Goal: Obtain resource: Download file/media

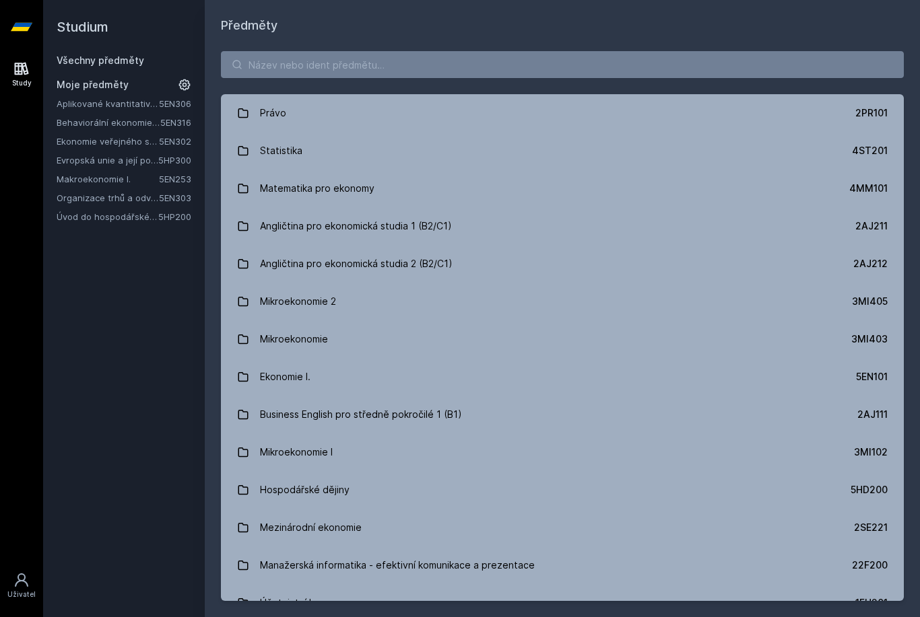
click at [88, 162] on link "Evropská unie a její politiky" at bounding box center [108, 160] width 102 height 13
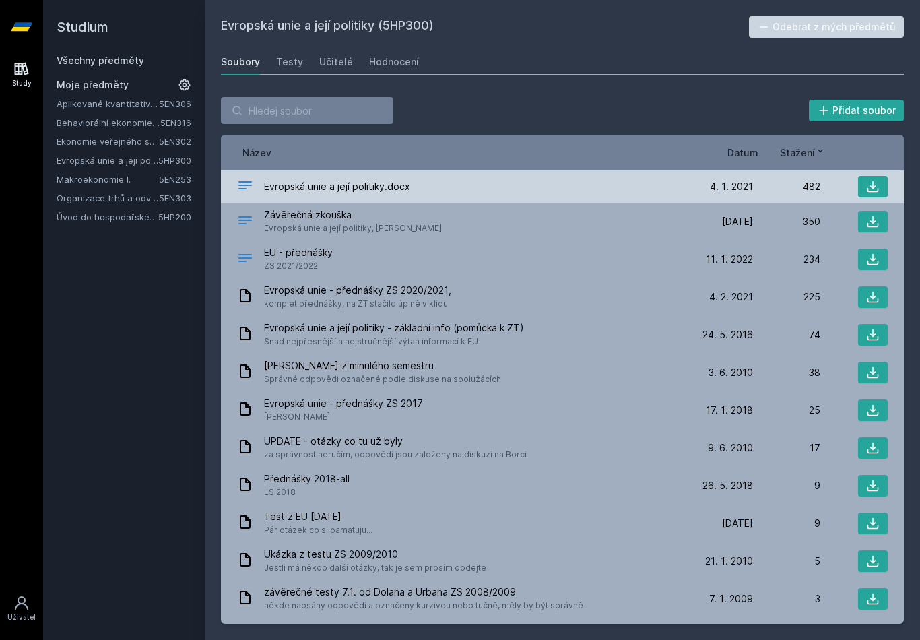
click at [362, 189] on span "Evropská unie a její politiky.docx" at bounding box center [337, 186] width 146 height 13
click at [869, 185] on icon at bounding box center [872, 186] width 13 height 13
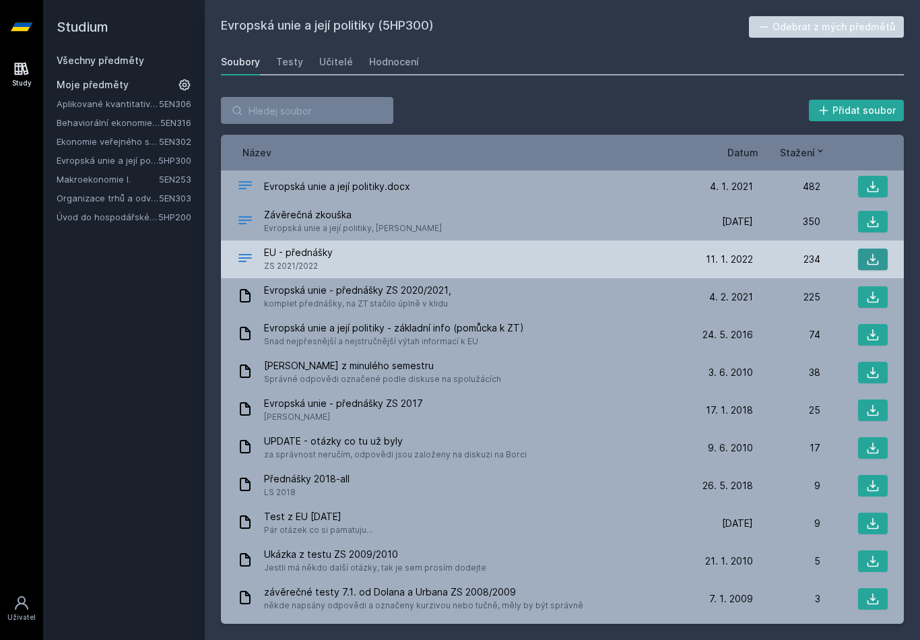
click at [871, 267] on button at bounding box center [873, 259] width 30 height 22
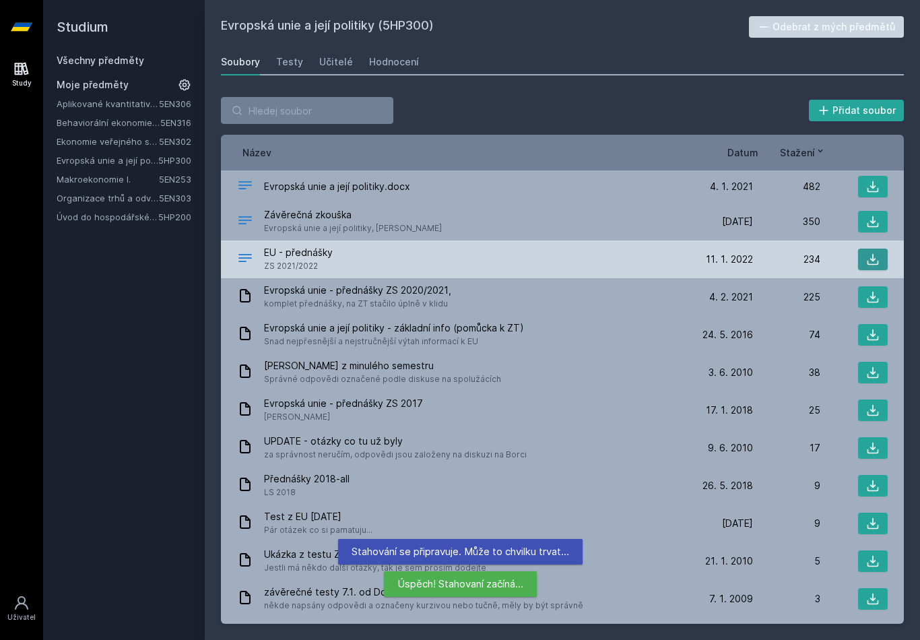
click at [867, 259] on icon at bounding box center [872, 259] width 13 height 13
